Goal: Task Accomplishment & Management: Complete application form

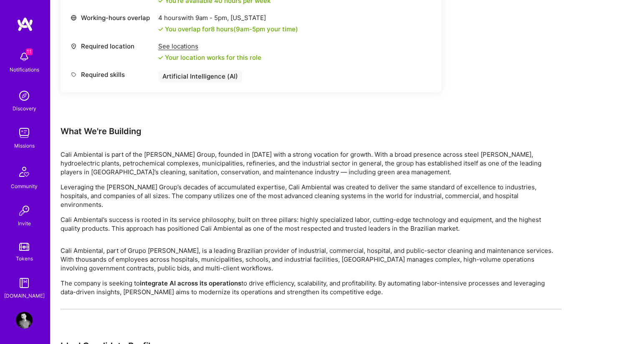
scroll to position [540, 0]
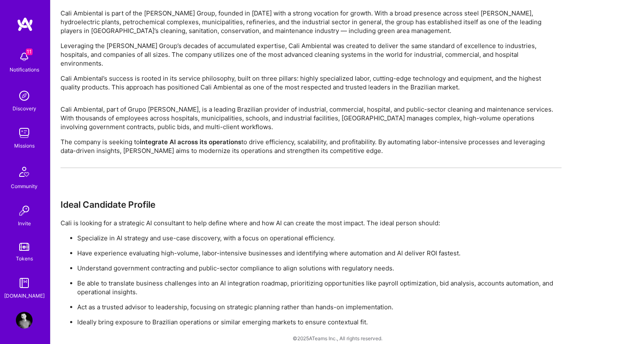
click at [139, 233] on p "Specialize in AI strategy and use-case discovery, with a focus on operational e…" at bounding box center [319, 237] width 484 height 9
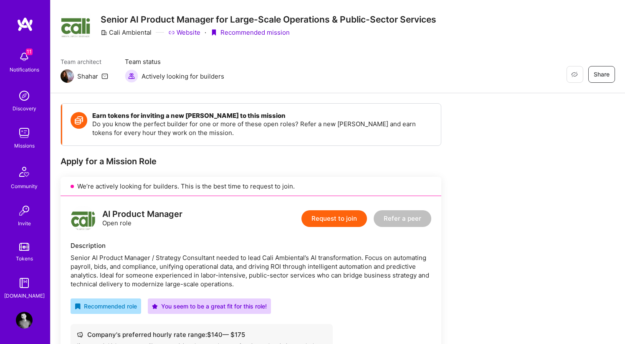
scroll to position [24, 0]
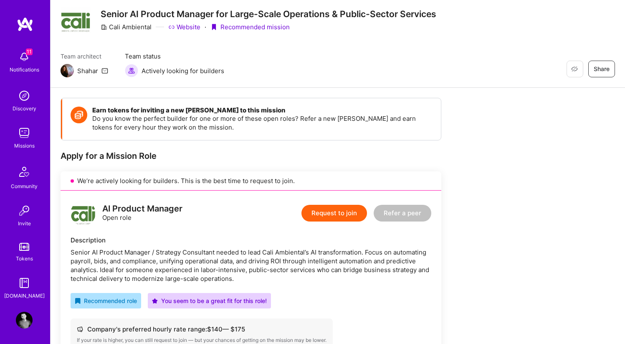
click at [336, 210] on button "Request to join" at bounding box center [335, 213] width 66 height 17
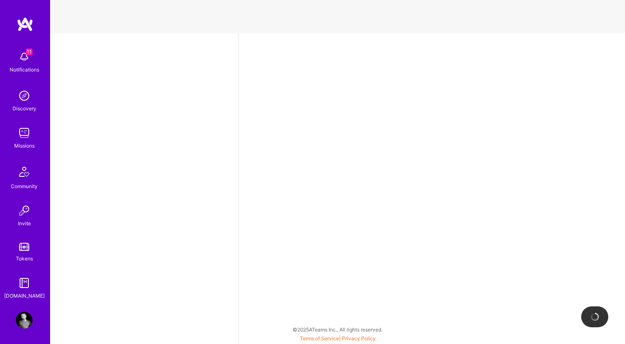
select select "US"
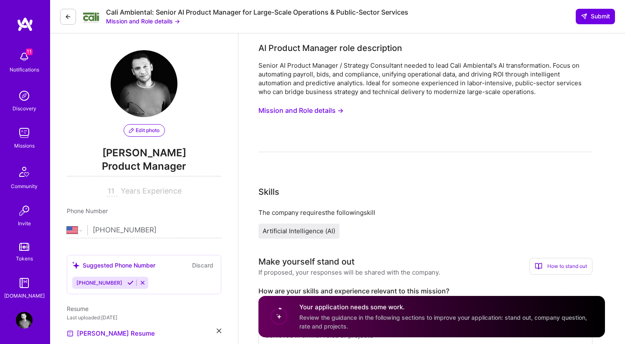
click at [177, 23] on button "Mission and Role details →" at bounding box center [143, 21] width 74 height 9
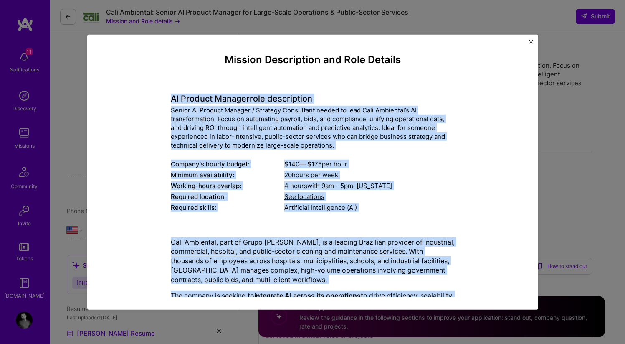
scroll to position [292, 0]
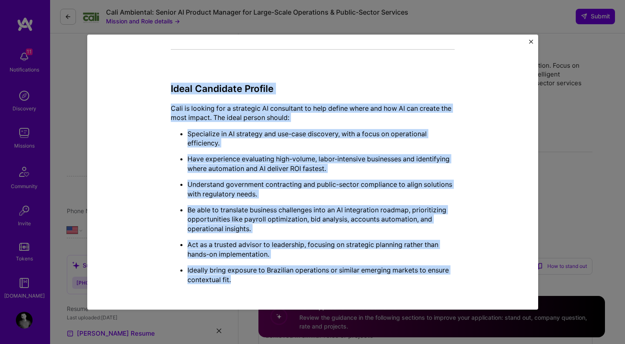
drag, startPoint x: 171, startPoint y: 95, endPoint x: 392, endPoint y: 282, distance: 289.8
click at [392, 284] on div "Mission Description and Role Details AI Product Manager role description Senior…" at bounding box center [313, 25] width 284 height 529
copy div "LO Ipsumdo Sitamet cons adipiscinge Seddoe TE Incidid Utlabor / Etdolore Magnaa…"
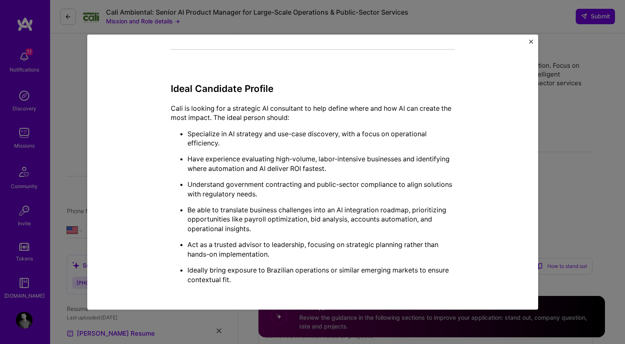
click at [379, 234] on ul "Specialize in AI strategy and use-case discovery, with a focus on operational e…" at bounding box center [313, 206] width 284 height 155
click at [532, 39] on div "Mission Description and Role Details AI Product Manager role description Senior…" at bounding box center [312, 171] width 451 height 275
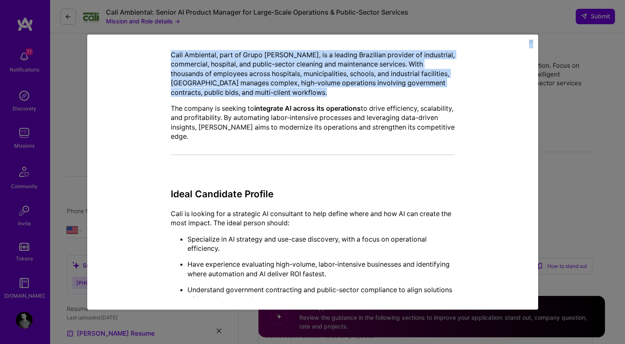
click at [528, 45] on div "Mission Description and Role Details AI Product Manager role description Senior…" at bounding box center [312, 171] width 451 height 275
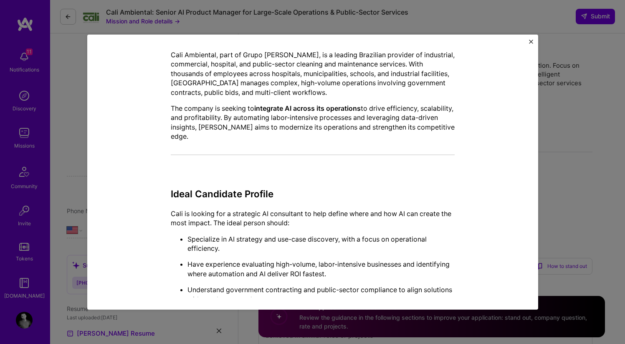
click at [533, 40] on img "Close" at bounding box center [531, 41] width 4 height 4
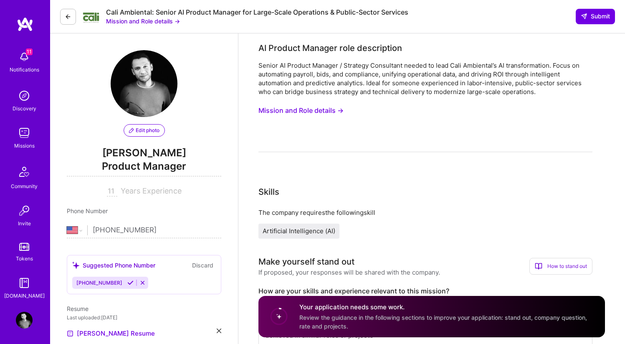
click at [307, 75] on div "Senior AI Product Manager / Strategy Consultant needed to lead Cali Ambiental’s…" at bounding box center [426, 78] width 334 height 35
click at [322, 113] on button "Mission and Role details →" at bounding box center [301, 110] width 85 height 15
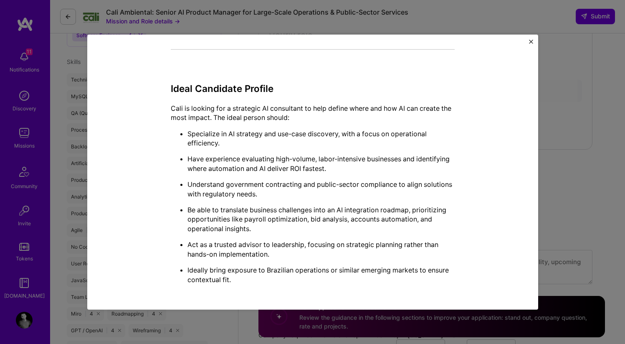
scroll to position [0, 0]
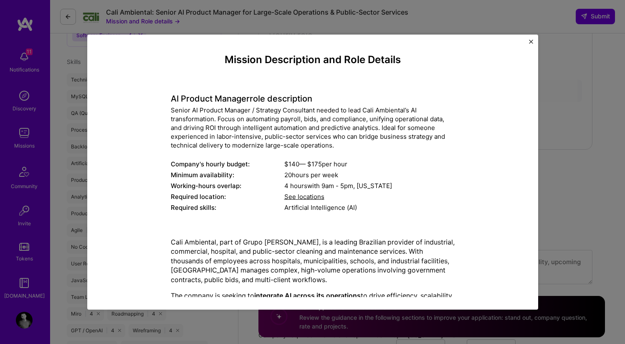
click at [568, 164] on div "Mission Description and Role Details AI Product Manager role description Senior…" at bounding box center [312, 172] width 625 height 344
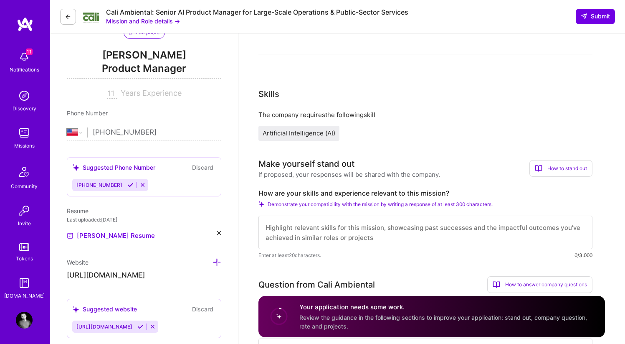
scroll to position [180, 0]
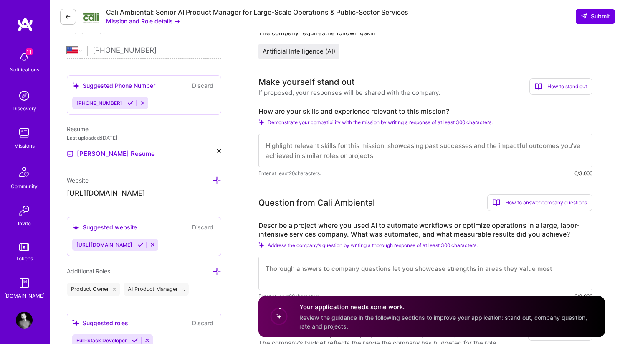
click at [306, 110] on label "How are your skills and experience relevant to this mission?" at bounding box center [426, 111] width 334 height 9
click at [477, 118] on div "How are your skills and experience relevant to this mission? Demonstrate your c…" at bounding box center [426, 142] width 334 height 71
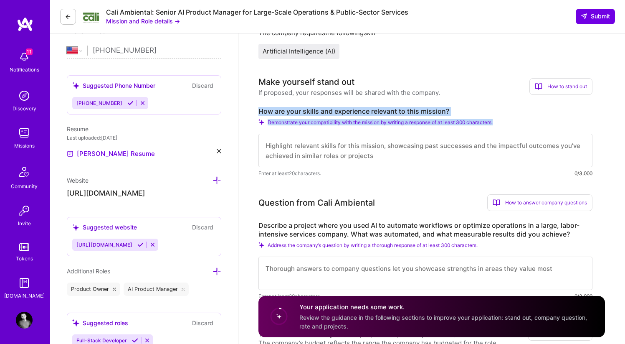
drag, startPoint x: 507, startPoint y: 125, endPoint x: 259, endPoint y: 110, distance: 248.1
click at [259, 110] on div "How are your skills and experience relevant to this mission? Demonstrate your c…" at bounding box center [426, 142] width 334 height 71
copy div "How are your skills and experience relevant to this mission? Demonstrate your c…"
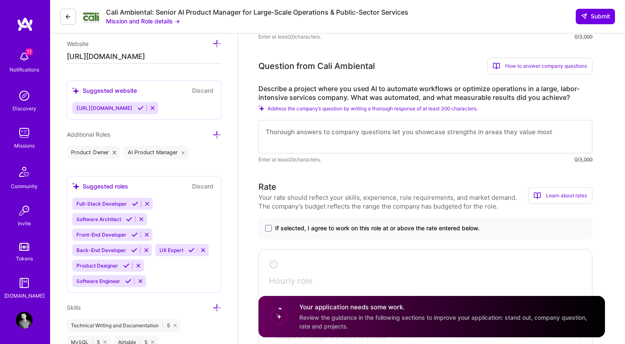
click at [306, 93] on label "Describe a project where you used AI to automate workflows or optimize operatio…" at bounding box center [426, 93] width 334 height 18
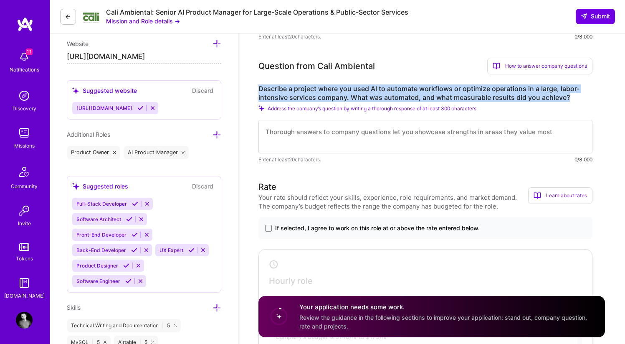
click at [306, 93] on label "Describe a project where you used AI to automate workflows or optimize operatio…" at bounding box center [426, 93] width 334 height 18
copy label "Describe a project where you used AI to automate workflows or optimize operatio…"
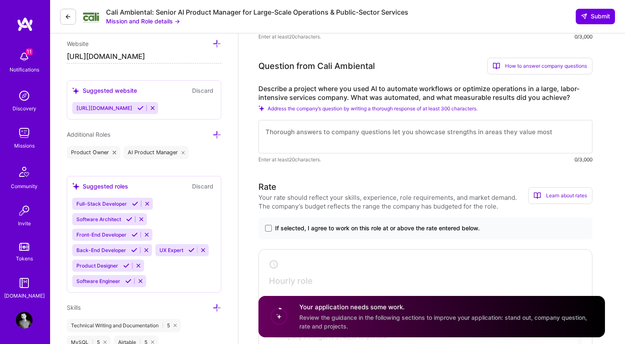
click at [338, 106] on span "Address the company’s question by writing a thorough response of at least 300 c…" at bounding box center [373, 108] width 210 height 6
copy span "Address the company’s question by writing a thorough response of at least 300 c…"
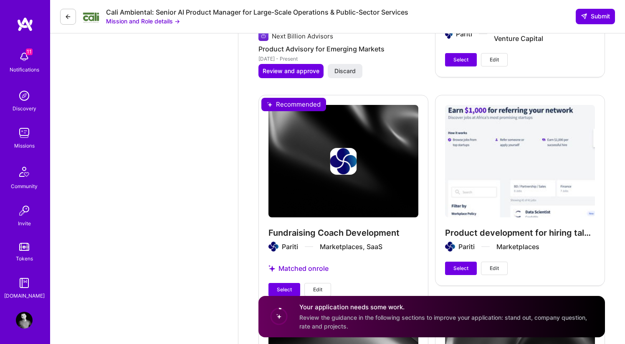
scroll to position [1414, 0]
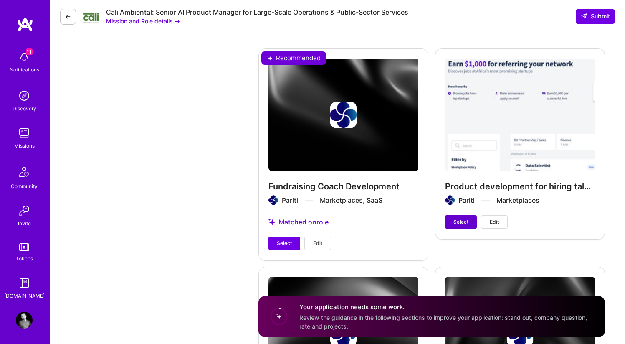
click at [455, 223] on span "Select" at bounding box center [461, 222] width 15 height 8
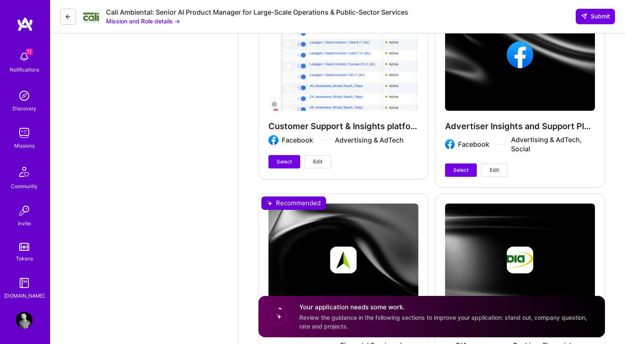
scroll to position [2198, 0]
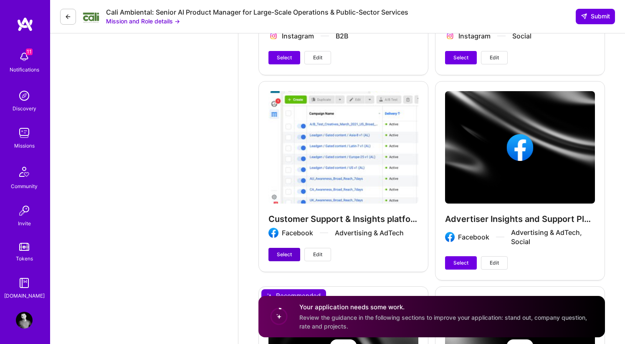
click at [288, 252] on span "Select" at bounding box center [284, 255] width 15 height 8
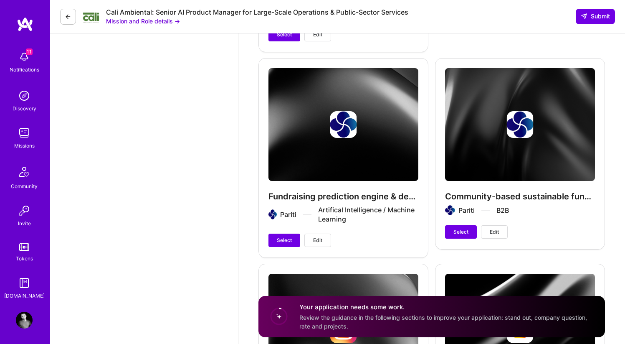
scroll to position [1669, 0]
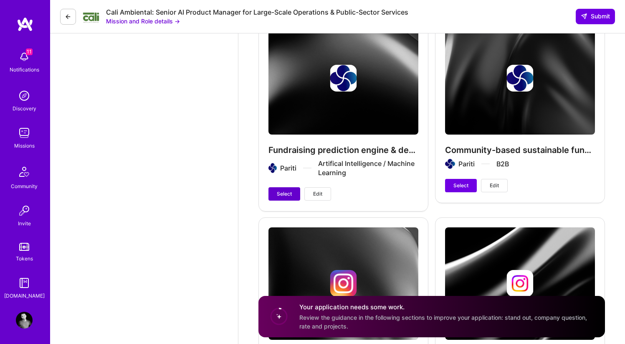
click at [285, 193] on span "Select" at bounding box center [284, 194] width 15 height 8
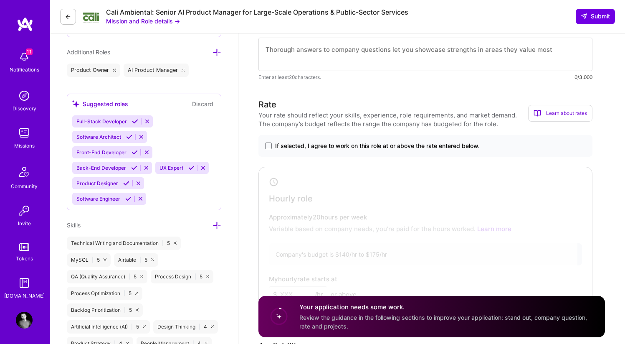
click at [298, 144] on span "If selected, I agree to work on this role at or above the rate entered below." at bounding box center [377, 146] width 205 height 8
click at [0, 0] on input "If selected, I agree to work on this role at or above the rate entered below." at bounding box center [0, 0] width 0 height 0
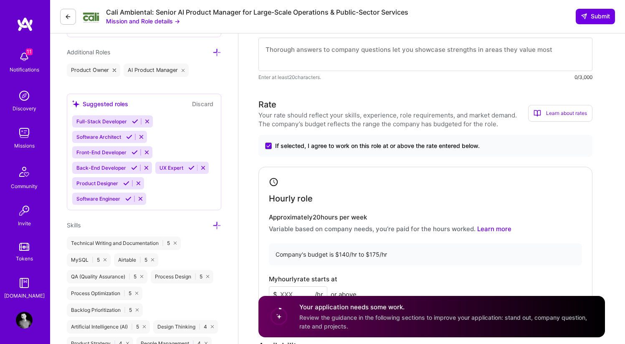
scroll to position [507, 0]
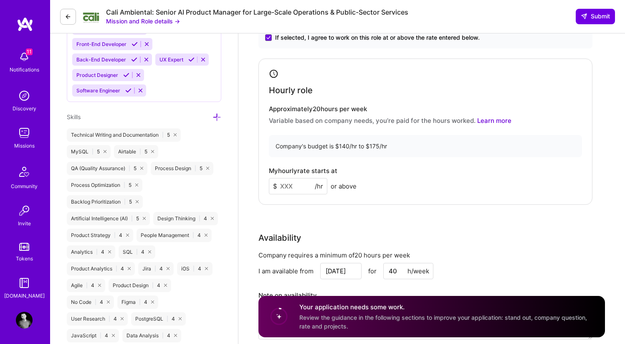
click at [300, 184] on input at bounding box center [298, 186] width 58 height 16
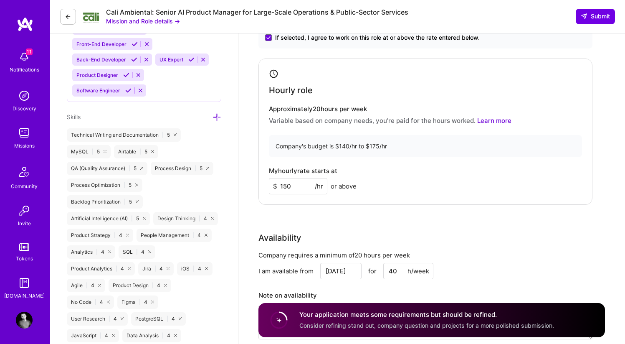
click at [293, 181] on input "150" at bounding box center [298, 186] width 58 height 16
type input "150"
click at [391, 192] on div "My hourly rate starts at $ 150 /hr or above" at bounding box center [425, 180] width 313 height 27
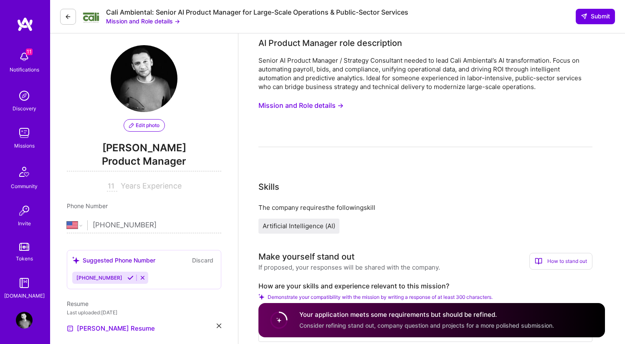
scroll to position [221, 0]
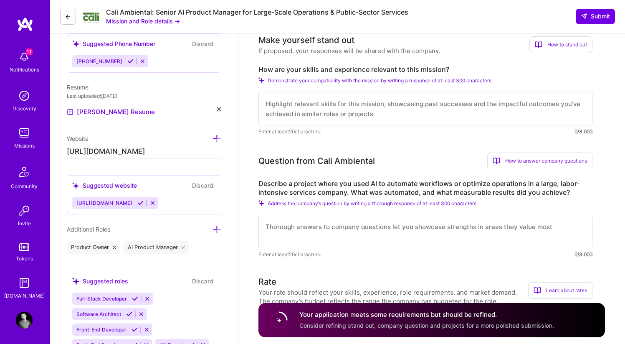
click at [127, 62] on icon at bounding box center [130, 61] width 6 height 6
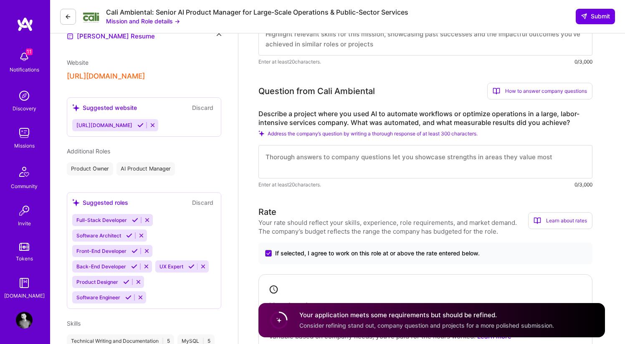
scroll to position [203, 0]
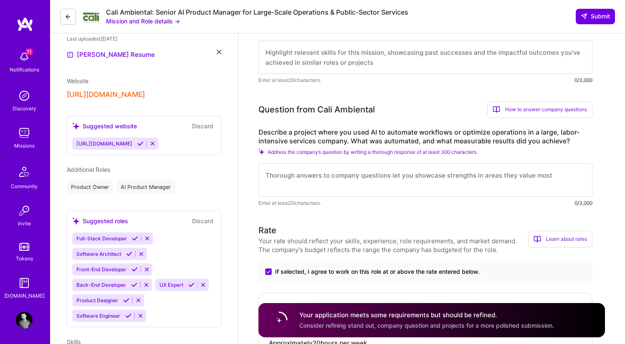
click at [142, 144] on icon at bounding box center [140, 143] width 6 height 6
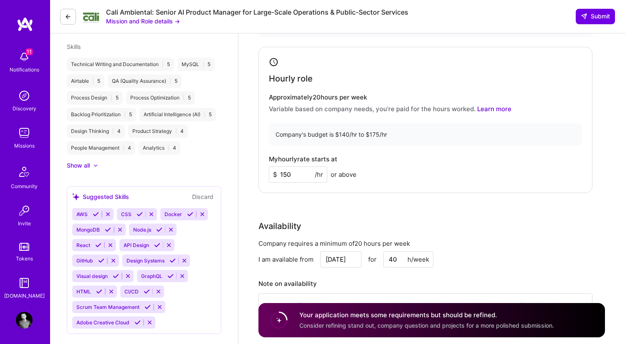
scroll to position [557, 0]
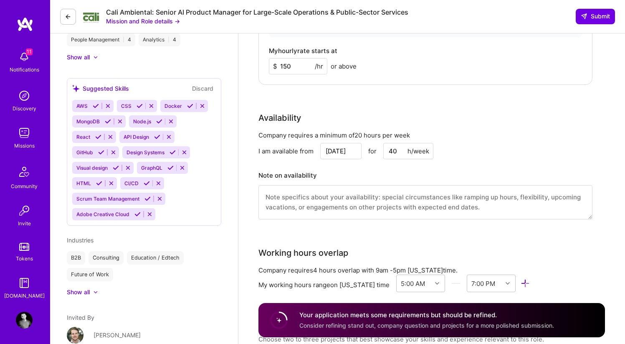
click at [157, 137] on icon at bounding box center [157, 137] width 6 height 6
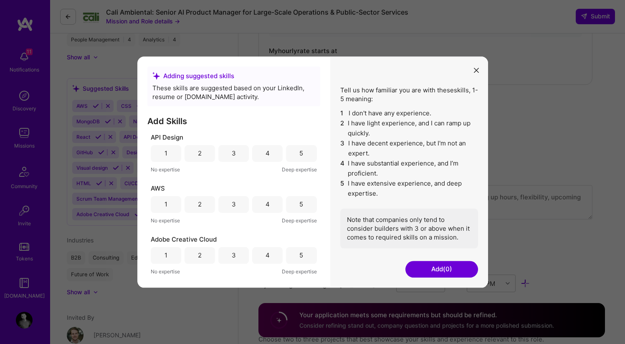
click at [299, 154] on div "5" at bounding box center [301, 153] width 4 height 9
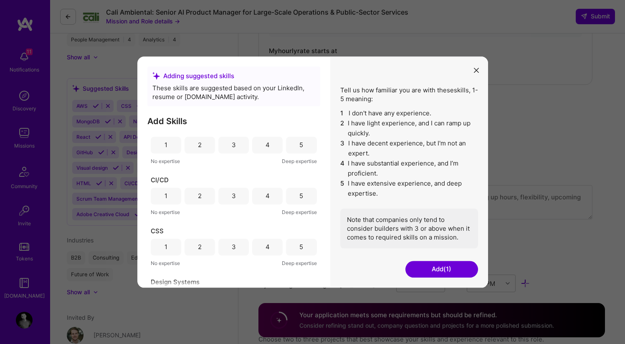
scroll to position [203, 0]
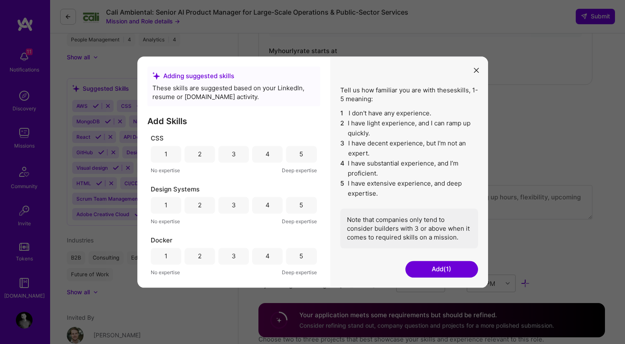
click at [260, 210] on div "4" at bounding box center [267, 205] width 30 height 17
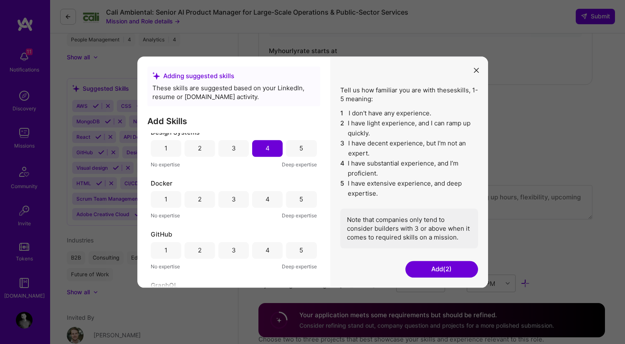
scroll to position [306, 0]
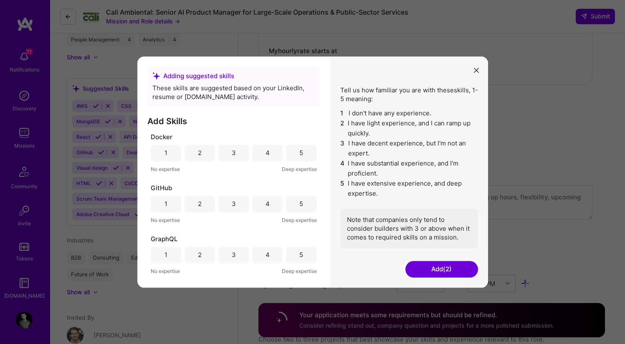
click at [235, 253] on div "3" at bounding box center [233, 254] width 30 height 17
click at [255, 203] on div "4" at bounding box center [267, 203] width 30 height 17
click at [236, 199] on div "3" at bounding box center [233, 200] width 30 height 17
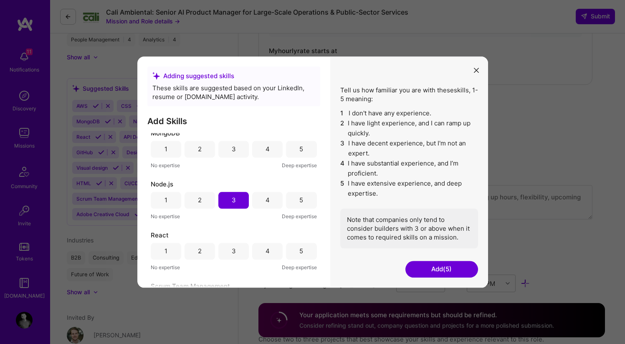
click at [240, 253] on div "3" at bounding box center [233, 251] width 30 height 17
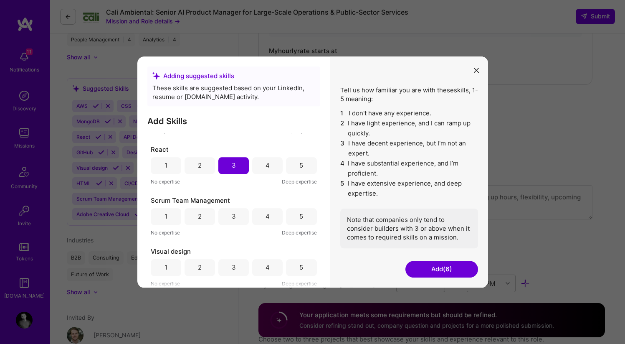
click at [290, 217] on div "5" at bounding box center [301, 216] width 30 height 17
click at [271, 267] on div "4" at bounding box center [267, 267] width 30 height 17
click at [416, 268] on button "Add (8)" at bounding box center [442, 269] width 73 height 17
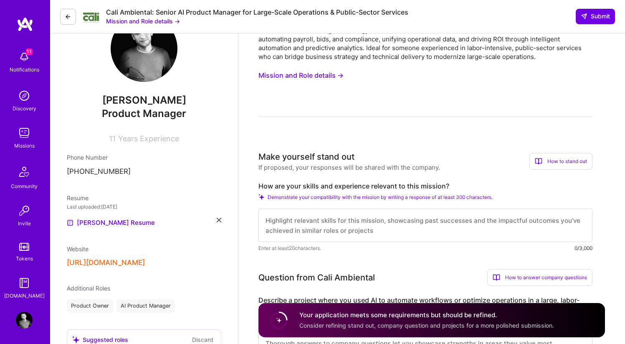
scroll to position [126, 0]
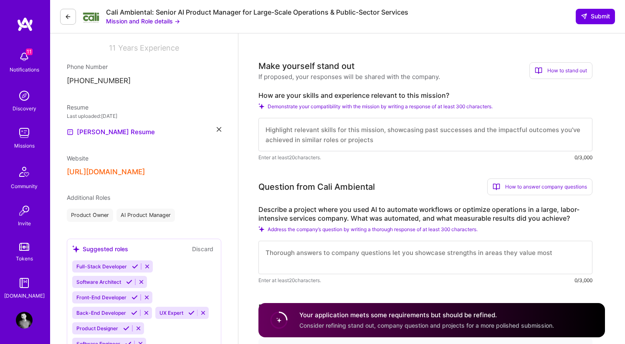
click at [334, 137] on textarea at bounding box center [426, 134] width 334 height 33
paste textarea "L ipsum DO sitamet cons adip elits, doeiu-tempo incididunt utla etdolorema ALI.…"
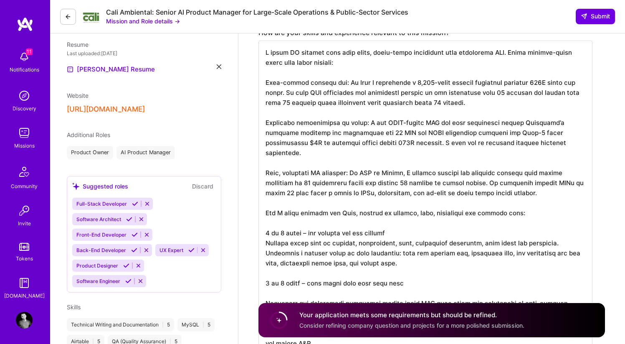
scroll to position [96, 0]
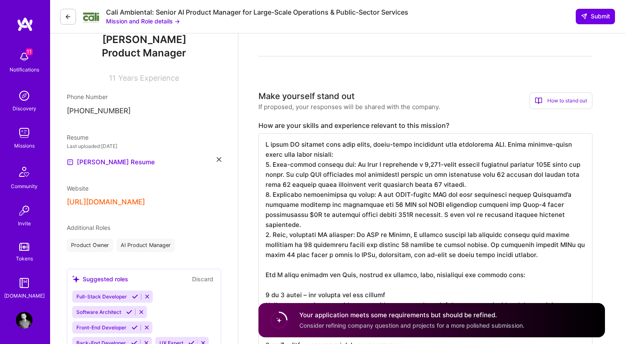
scroll to position [174, 0]
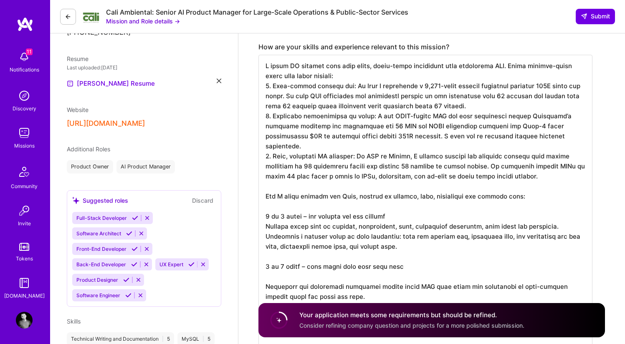
click at [270, 195] on textarea at bounding box center [426, 287] width 334 height 464
click at [347, 218] on textarea at bounding box center [426, 287] width 334 height 464
click at [417, 217] on textarea at bounding box center [426, 287] width 334 height 464
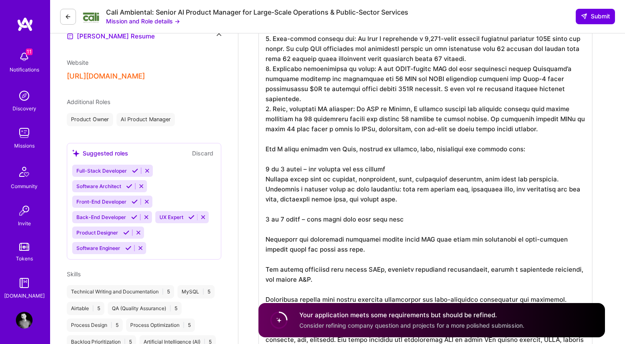
scroll to position [268, 0]
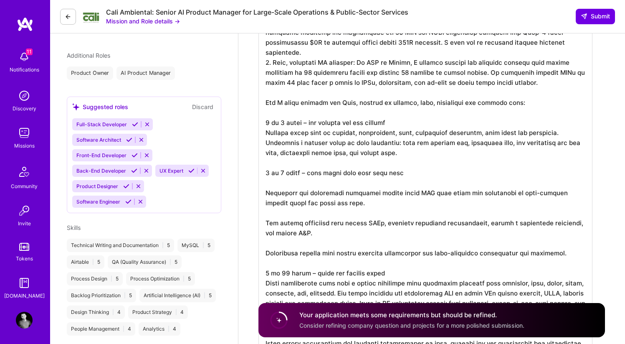
drag, startPoint x: 266, startPoint y: 197, endPoint x: 428, endPoint y: 234, distance: 165.9
click at [428, 234] on textarea at bounding box center [426, 193] width 334 height 464
click at [413, 228] on textarea at bounding box center [426, 193] width 334 height 464
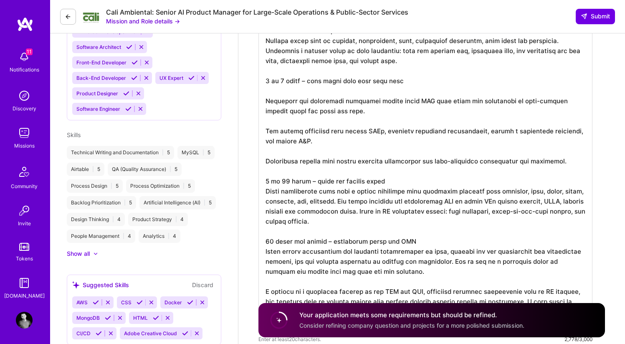
scroll to position [158, 0]
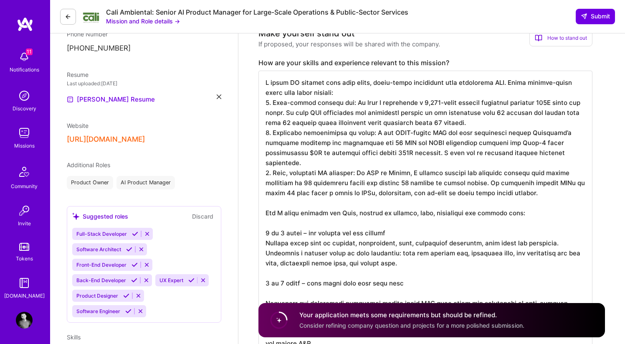
drag, startPoint x: 395, startPoint y: 225, endPoint x: 265, endPoint y: 208, distance: 131.4
click at [265, 208] on textarea at bounding box center [426, 303] width 334 height 464
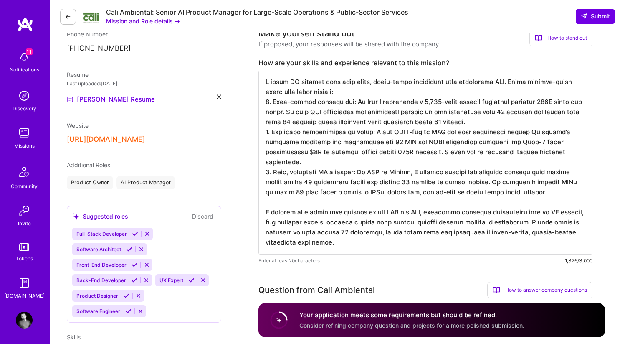
scroll to position [449, 0]
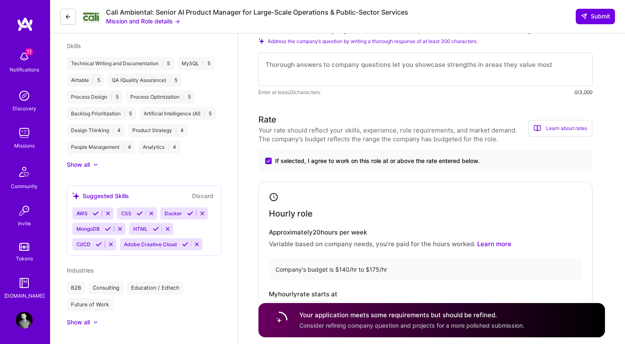
type textarea "L ipsum DO sitamet cons adip elits, doeiu-tempo incididunt utla etdolorema ALI.…"
click at [323, 74] on textarea at bounding box center [426, 69] width 334 height 33
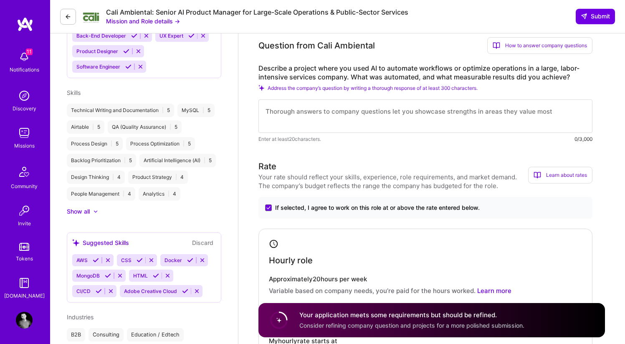
click at [304, 117] on textarea at bounding box center [426, 115] width 334 height 33
paste textarea "Context At [GEOGRAPHIC_DATA] I led the redesign of a global advertiser support …"
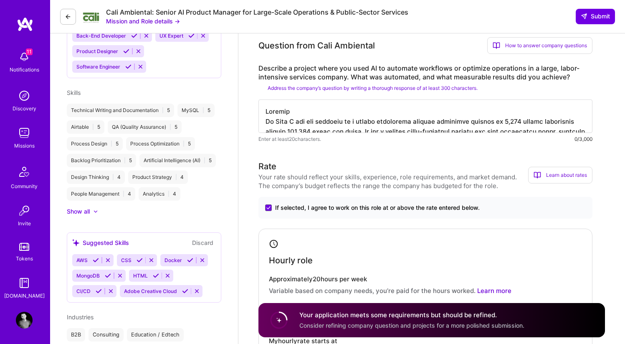
scroll to position [651, 0]
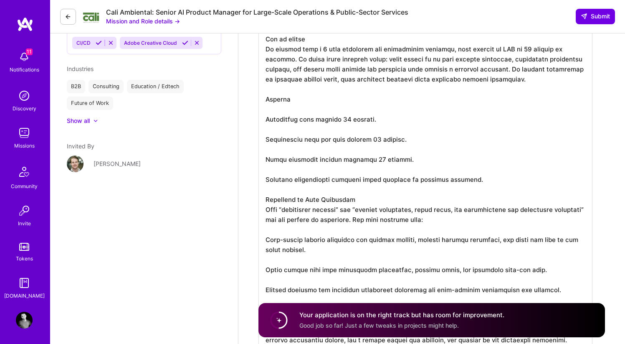
click at [301, 115] on textarea at bounding box center [426, 94] width 334 height 515
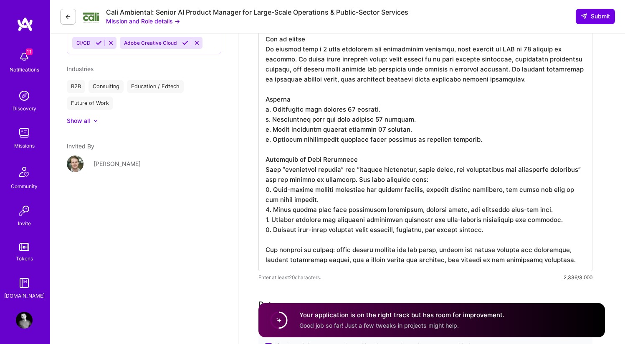
click at [450, 243] on textarea at bounding box center [426, 54] width 334 height 434
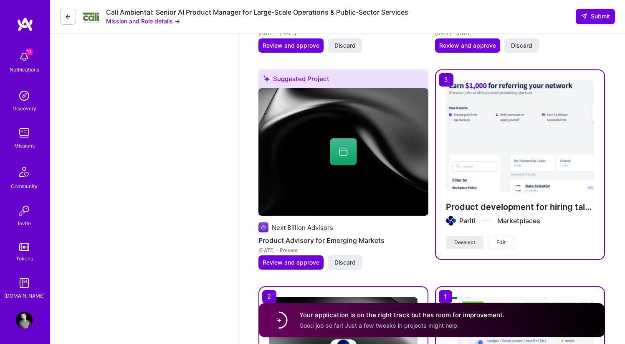
scroll to position [1806, 0]
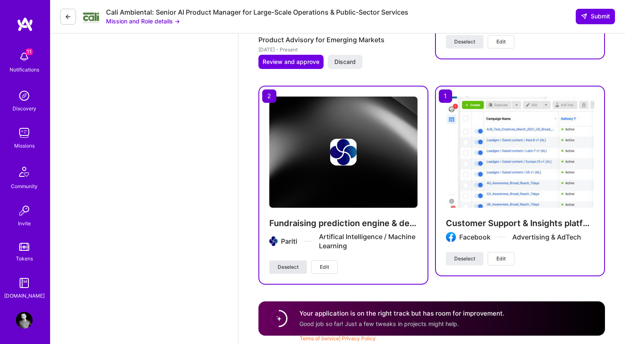
type textarea "Context At [GEOGRAPHIC_DATA] I led the redesign of a global advertiser support …"
click at [298, 262] on button "Deselect" at bounding box center [288, 266] width 38 height 13
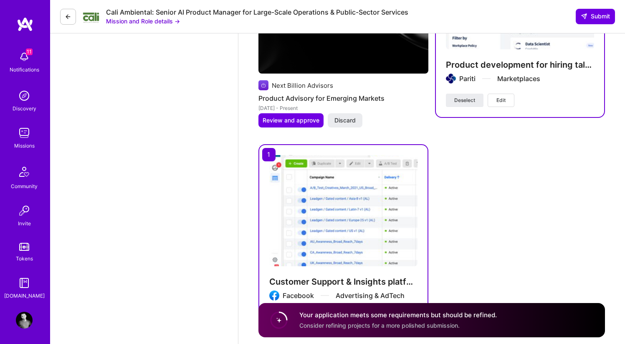
scroll to position [1798, 0]
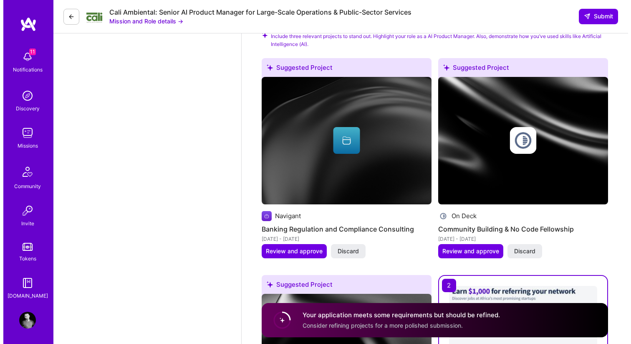
scroll to position [1446, 0]
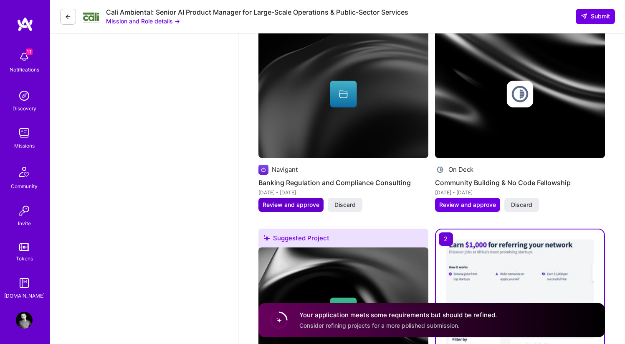
click at [294, 205] on span "Review and approve" at bounding box center [291, 204] width 57 height 8
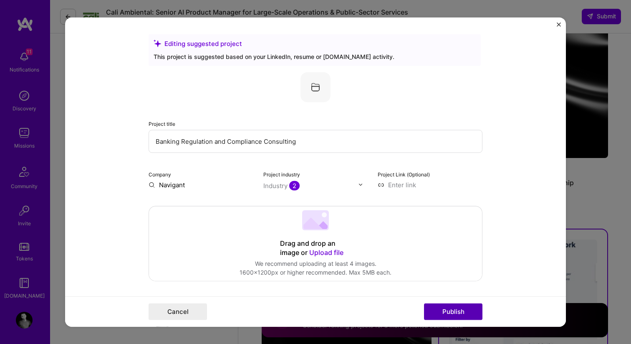
click at [453, 308] on button "Publish" at bounding box center [453, 311] width 58 height 17
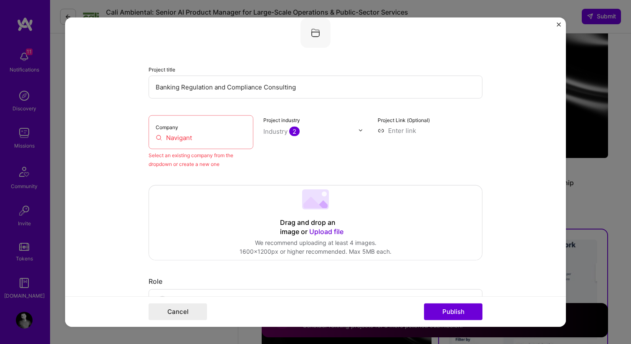
scroll to position [55, 0]
click at [187, 136] on input "Navigant" at bounding box center [201, 136] width 91 height 9
click at [202, 140] on input "Navigant" at bounding box center [201, 136] width 91 height 9
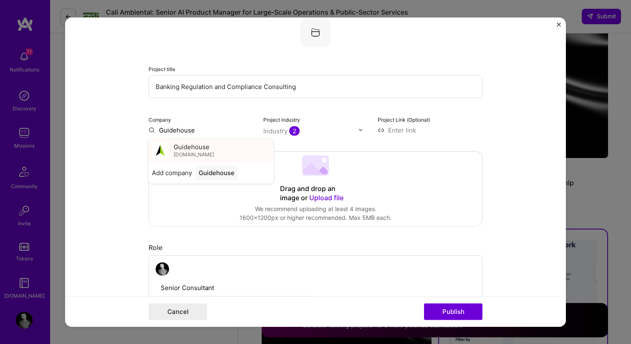
type input "Guidehouse"
click at [200, 151] on span "[DOMAIN_NAME]" at bounding box center [194, 154] width 41 height 7
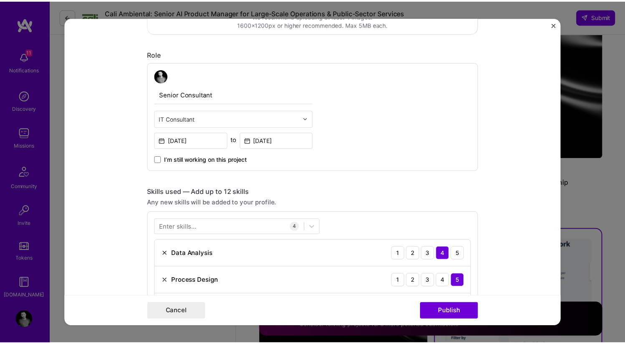
scroll to position [340, 0]
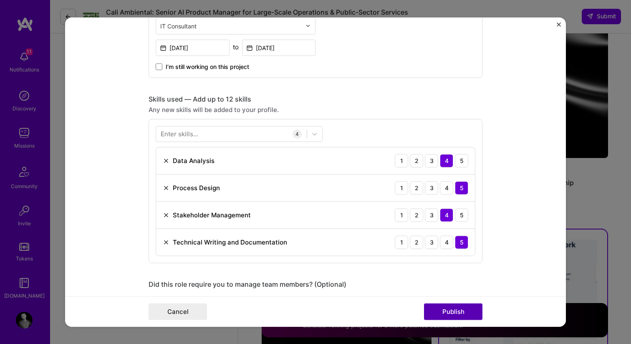
click at [469, 311] on button "Publish" at bounding box center [453, 311] width 58 height 17
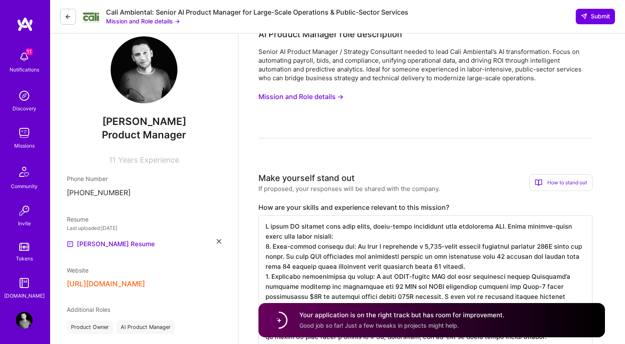
scroll to position [0, 0]
click at [602, 18] on span "Submit" at bounding box center [595, 16] width 29 height 8
click at [598, 17] on span "Submit" at bounding box center [595, 16] width 29 height 8
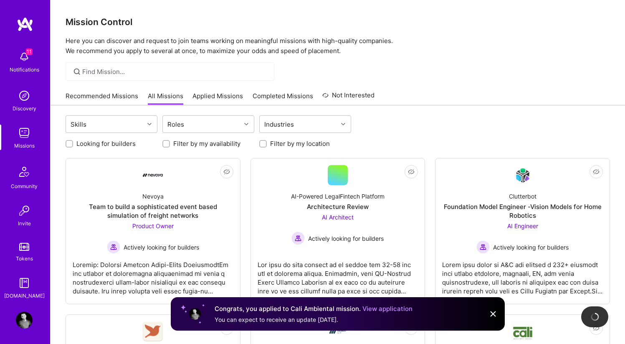
click at [433, 134] on div "Skills Roles Industries" at bounding box center [338, 125] width 545 height 20
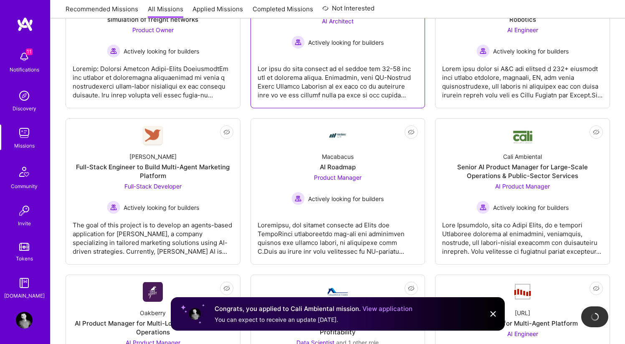
scroll to position [242, 0]
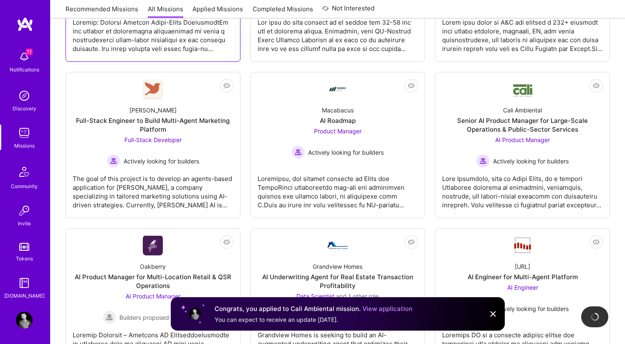
click at [175, 34] on div at bounding box center [153, 32] width 161 height 42
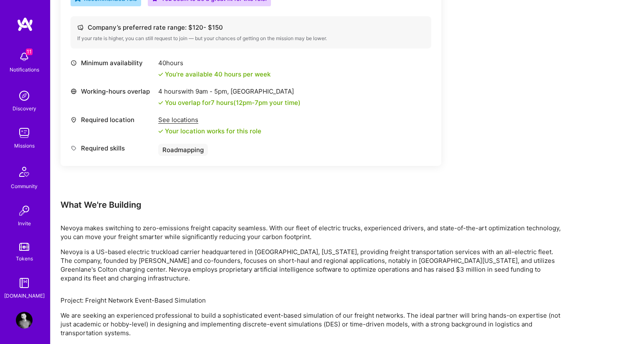
scroll to position [466, 0]
